Goal: Find specific page/section: Find specific page/section

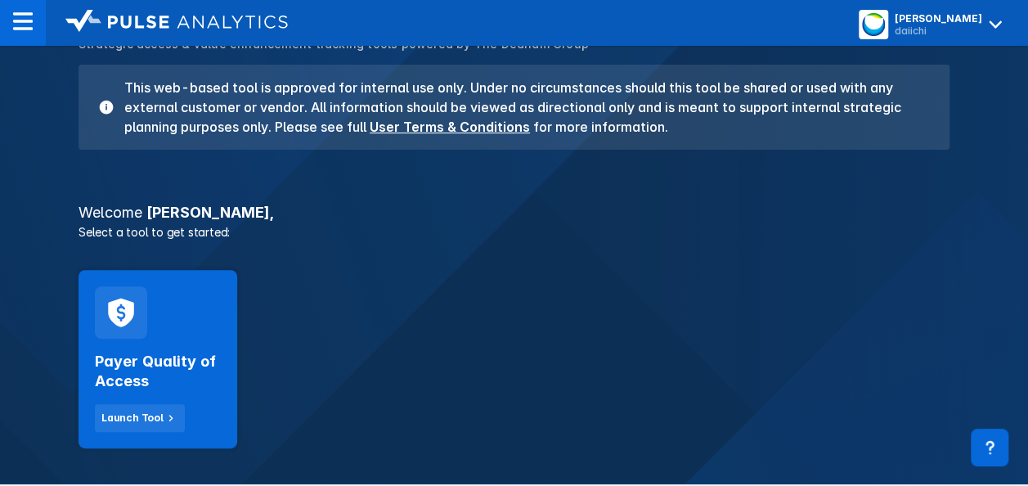
scroll to position [155, 0]
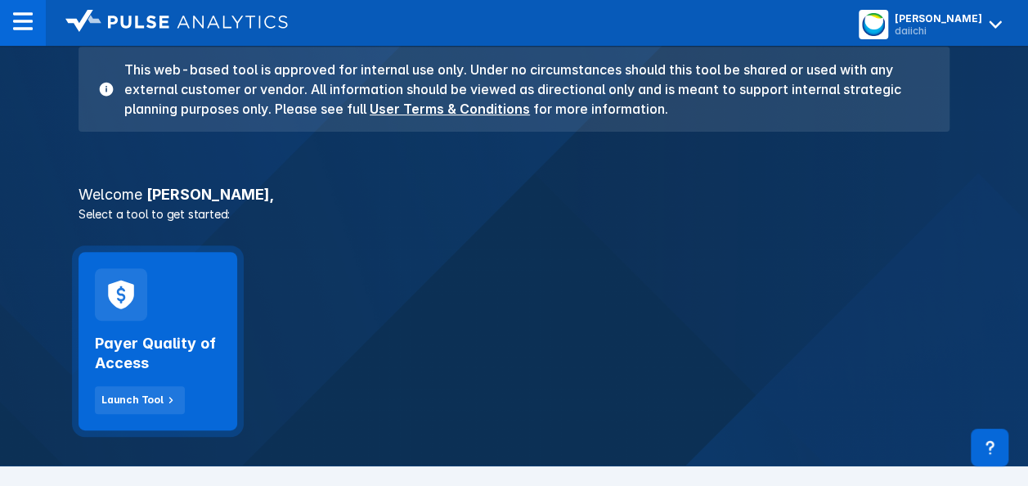
click at [159, 351] on h2 "Payer Quality of Access" at bounding box center [158, 353] width 126 height 39
